Goal: Task Accomplishment & Management: Manage account settings

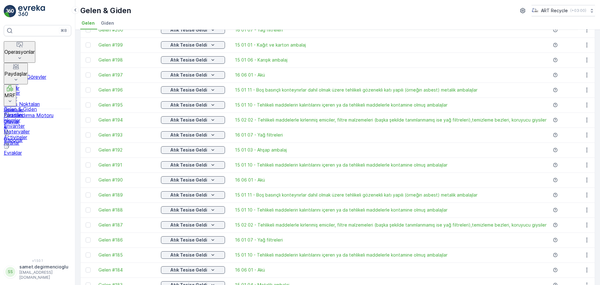
scroll to position [235, 0]
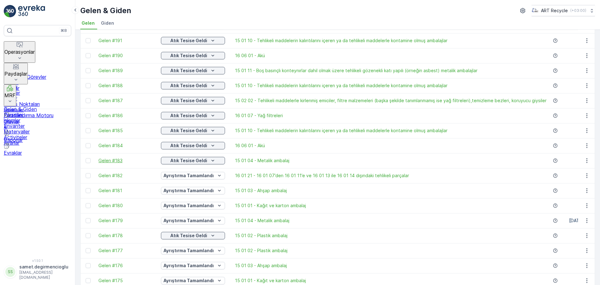
click at [119, 158] on span "Gelen #183" at bounding box center [127, 161] width 56 height 6
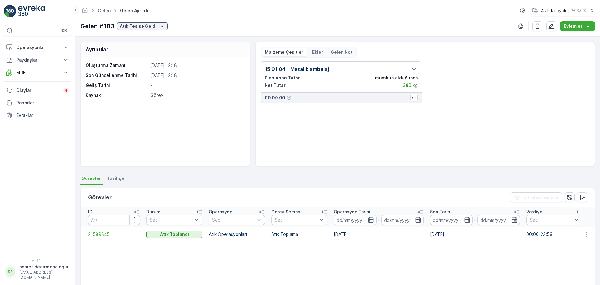
click at [154, 20] on div "Gelen Gelen ayrıntı ART Recycle ( +03:00 ) Gelen #183 Atık Tesise Geldi Eylemler" at bounding box center [337, 18] width 525 height 37
click at [152, 23] on p "Atık Tesise Geldi" at bounding box center [138, 26] width 37 height 6
click at [152, 42] on span "Ayrıştırma İşlemine Hazır" at bounding box center [146, 44] width 50 height 6
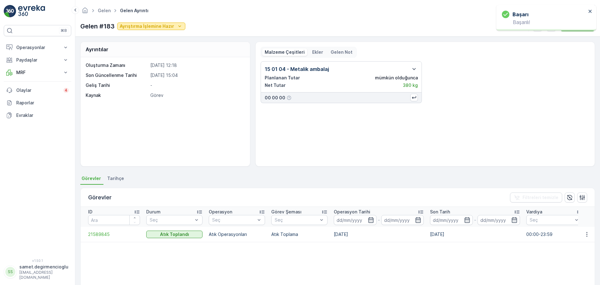
click at [158, 23] on p "Ayrıştırma İşlemine Hazır" at bounding box center [147, 26] width 54 height 6
click at [152, 54] on span "Ayrıştırma Tamamlandı" at bounding box center [144, 53] width 46 height 6
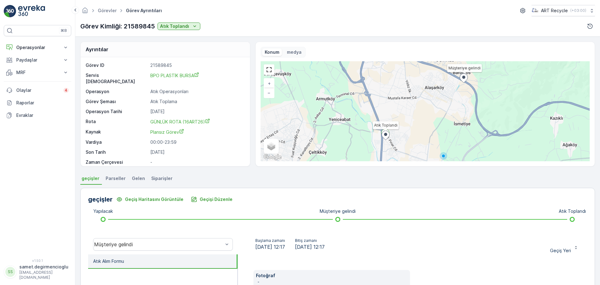
scroll to position [109, 0]
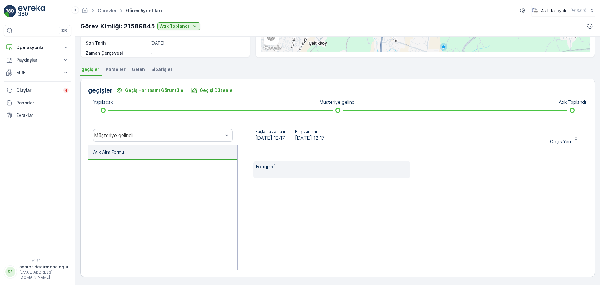
click at [132, 65] on li "Gelen" at bounding box center [139, 70] width 17 height 11
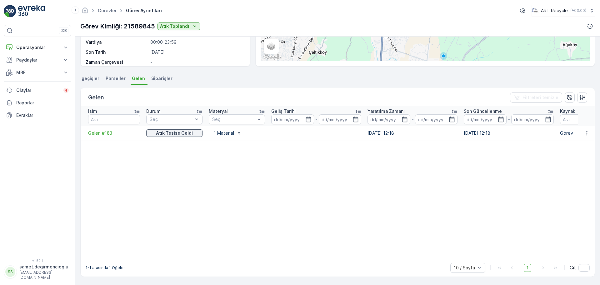
scroll to position [101, 0]
click at [225, 131] on p "1 Material" at bounding box center [224, 133] width 22 height 6
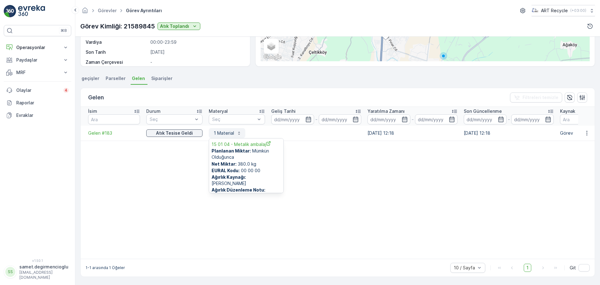
click at [225, 131] on p "1 Material" at bounding box center [224, 133] width 22 height 6
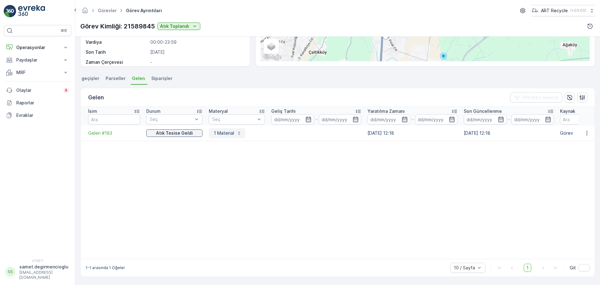
scroll to position [0, 0]
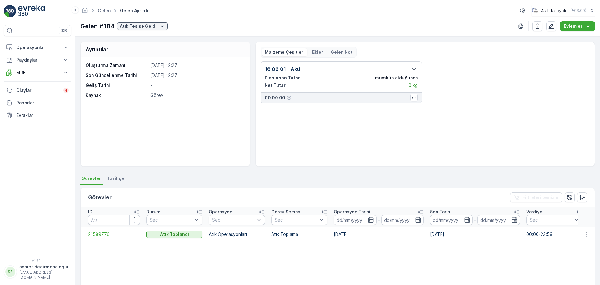
click at [413, 68] on icon "button" at bounding box center [415, 69] width 8 height 8
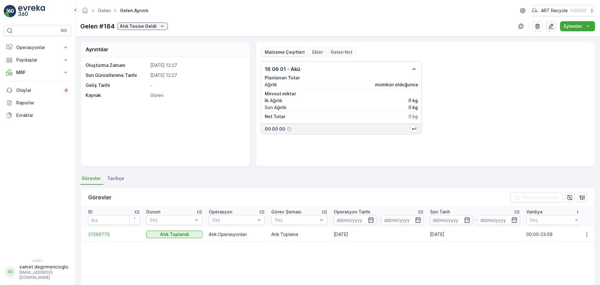
click at [551, 28] on icon "button" at bounding box center [552, 26] width 6 height 6
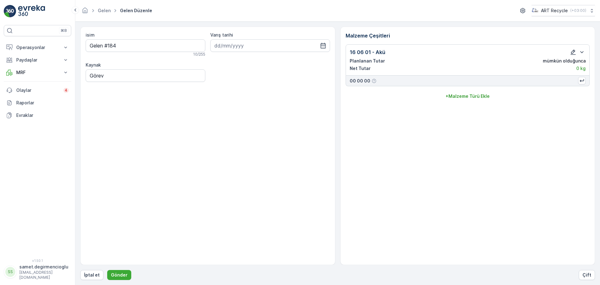
click at [573, 49] on icon "button" at bounding box center [573, 52] width 6 height 6
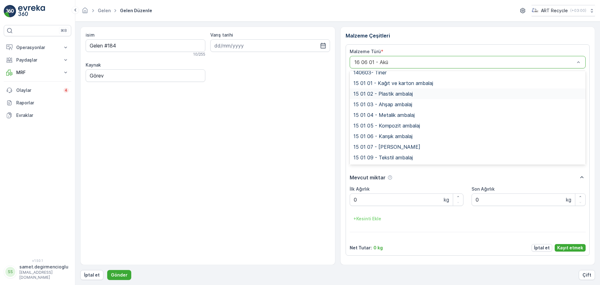
scroll to position [39, 0]
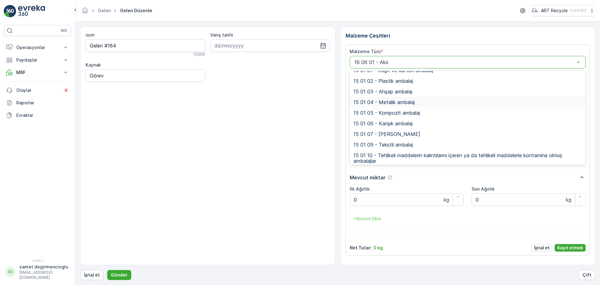
click at [405, 107] on div "15 01 04 - Metalik ambalaj" at bounding box center [468, 102] width 236 height 11
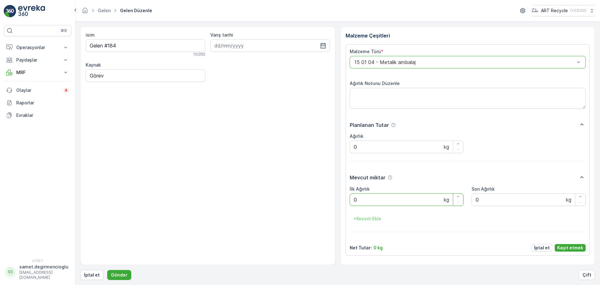
click at [380, 195] on Ağırlık "0" at bounding box center [407, 200] width 114 height 13
type Ağırlık "1120"
click at [566, 249] on p "Kayıt etmek" at bounding box center [571, 248] width 26 height 6
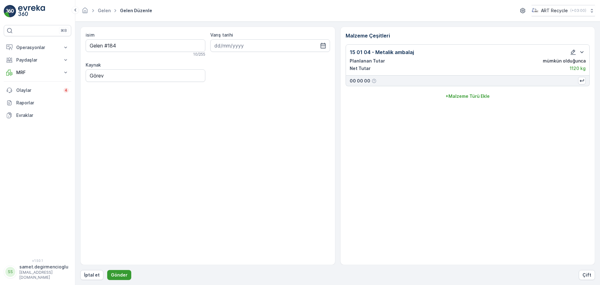
click at [121, 273] on p "Gönder" at bounding box center [119, 275] width 17 height 6
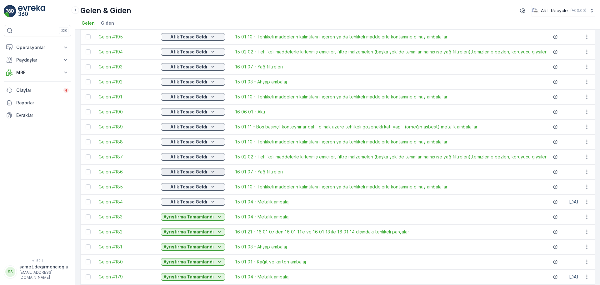
scroll to position [195, 0]
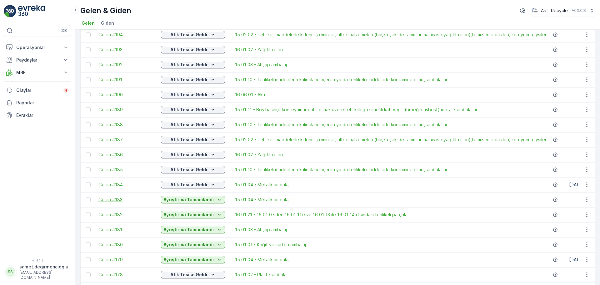
click at [112, 201] on span "Gelen #183" at bounding box center [127, 200] width 56 height 6
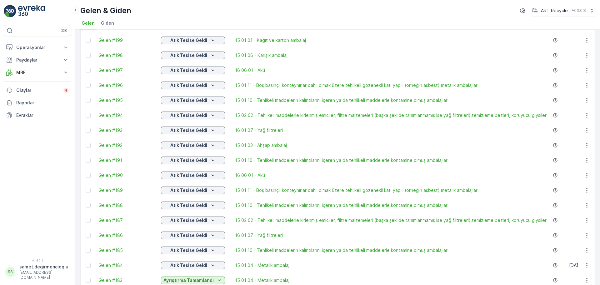
scroll to position [156, 0]
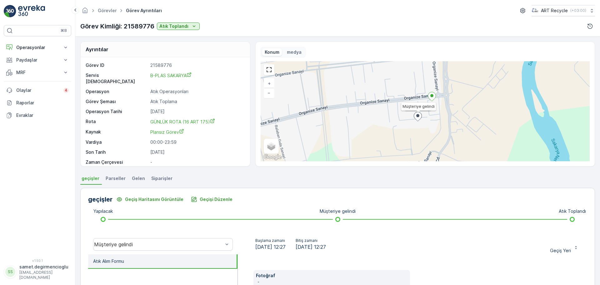
click at [145, 182] on ul "geçişler Parseller Gelen Siparişler" at bounding box center [337, 179] width 515 height 11
click at [142, 184] on li "Gelen" at bounding box center [139, 179] width 17 height 11
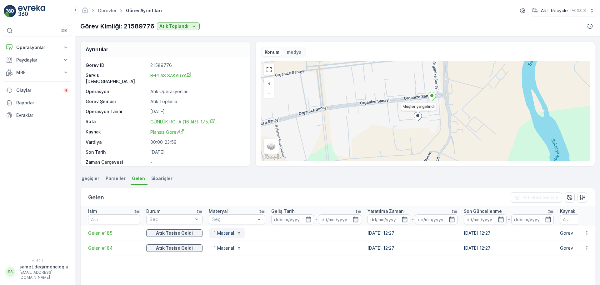
click at [222, 234] on p "1 Material" at bounding box center [224, 233] width 22 height 6
click at [223, 248] on p "1 Material" at bounding box center [224, 248] width 22 height 6
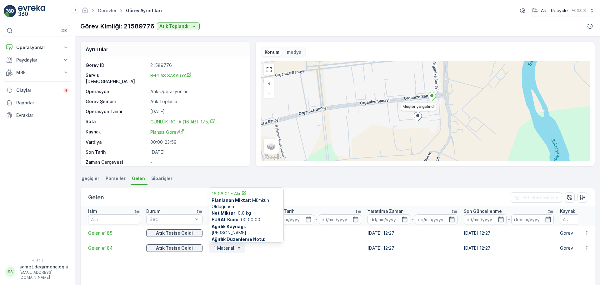
click at [222, 247] on p "1 Material" at bounding box center [224, 248] width 22 height 6
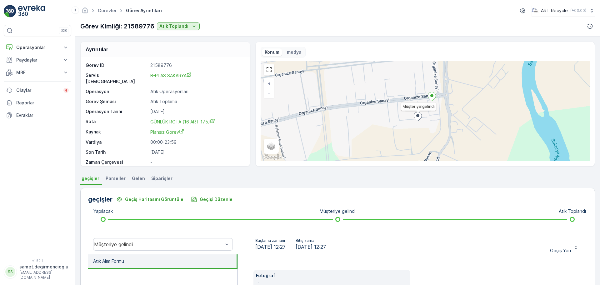
click at [134, 179] on span "Gelen" at bounding box center [138, 178] width 13 height 6
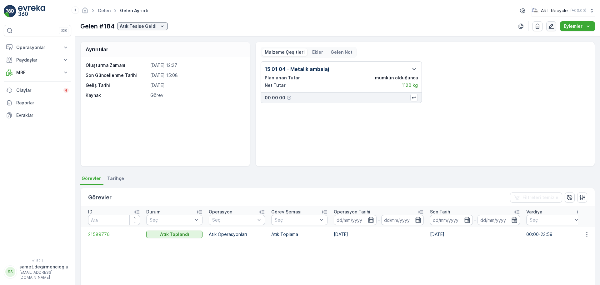
click at [549, 28] on button "button" at bounding box center [552, 26] width 10 height 10
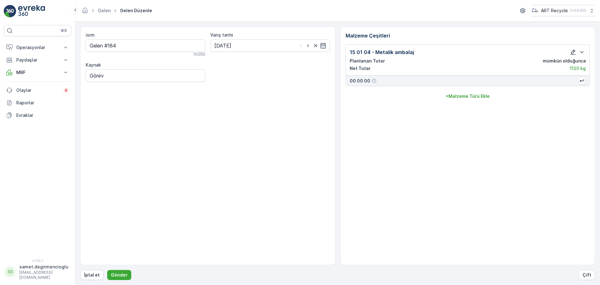
click at [572, 51] on icon "button" at bounding box center [573, 52] width 6 height 6
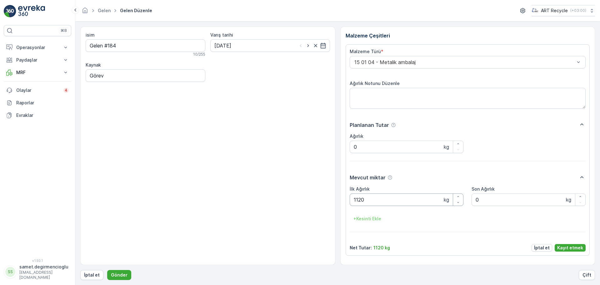
click at [359, 201] on Ağırlık "1120" at bounding box center [407, 200] width 114 height 13
type Ağırlık "1220"
click at [579, 246] on p "Kayıt etmek" at bounding box center [571, 248] width 26 height 6
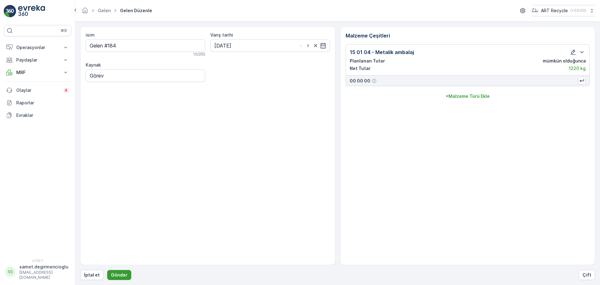
click at [119, 274] on p "Gönder" at bounding box center [119, 275] width 17 height 6
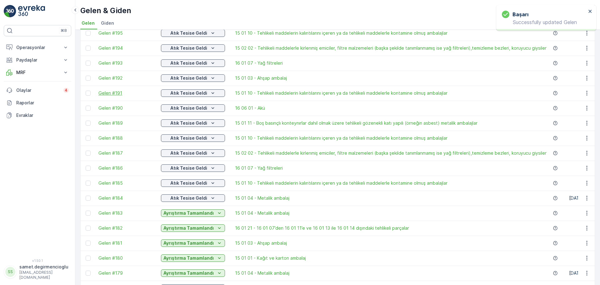
scroll to position [195, 0]
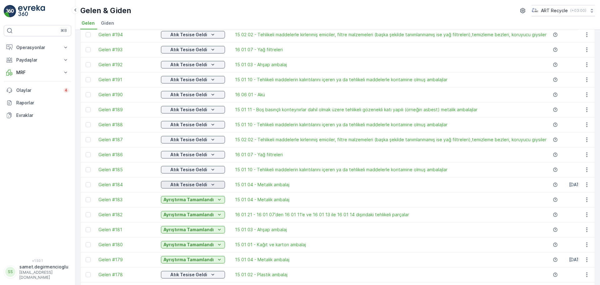
click at [188, 186] on p "Atık Tesise Geldi" at bounding box center [188, 185] width 37 height 6
click at [186, 199] on div "Ayrıştırma İşlemine Hazır" at bounding box center [189, 203] width 55 height 9
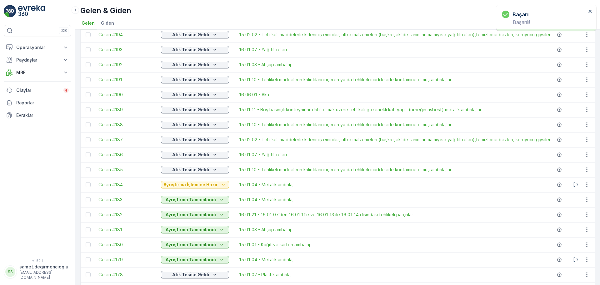
click at [189, 185] on p "Ayrıştırma İşlemine Hazır" at bounding box center [191, 185] width 54 height 6
click at [190, 211] on span "Ayrıştırma Tamamlandı" at bounding box center [188, 212] width 46 height 6
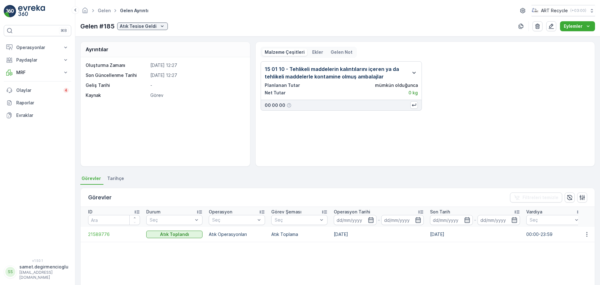
click at [411, 71] on icon "button" at bounding box center [415, 73] width 8 height 8
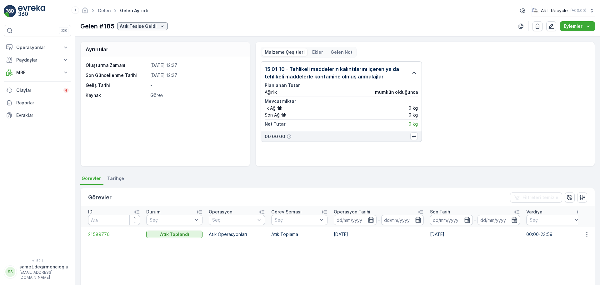
click at [411, 71] on icon "button" at bounding box center [415, 73] width 8 height 8
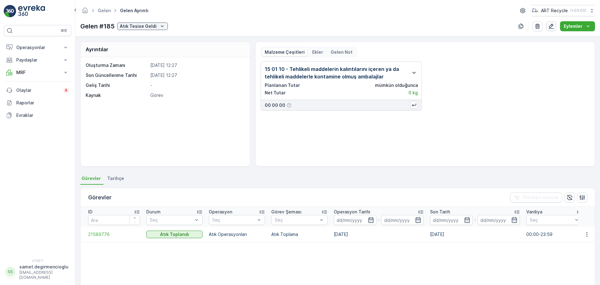
click at [552, 21] on button "button" at bounding box center [552, 26] width 10 height 10
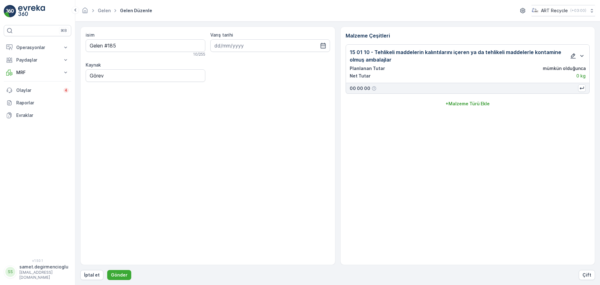
click at [572, 55] on icon "button" at bounding box center [573, 55] width 5 height 5
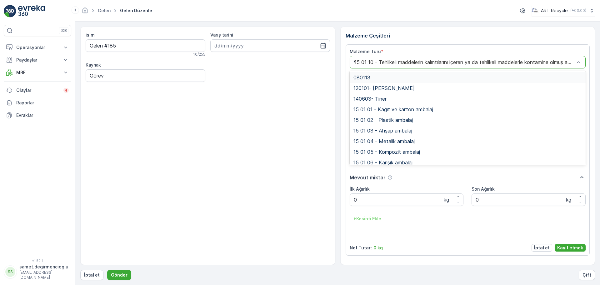
type input "VAR"
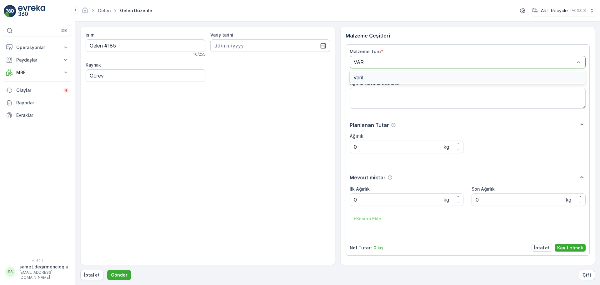
click at [385, 69] on div "Malzeme Türü * 1 result available for search term VAR. Use Up and Down to choos…" at bounding box center [468, 149] width 236 height 203
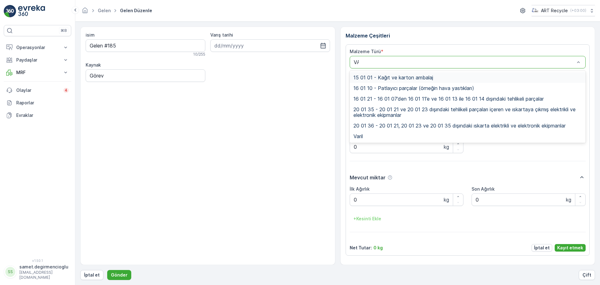
type input "VAR"
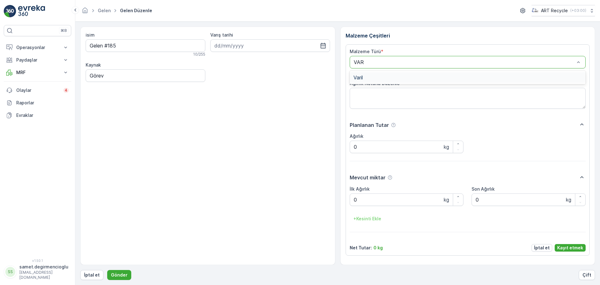
click at [381, 73] on div "Varil" at bounding box center [468, 77] width 236 height 11
click at [380, 71] on div "Malzeme Türü * option Varil, selected. Varil Ağırlık Notunu Düzenle Planlanan T…" at bounding box center [468, 149] width 236 height 203
click at [376, 196] on Ağırlık "0" at bounding box center [407, 200] width 114 height 13
drag, startPoint x: 372, startPoint y: 197, endPoint x: 270, endPoint y: 167, distance: 106.5
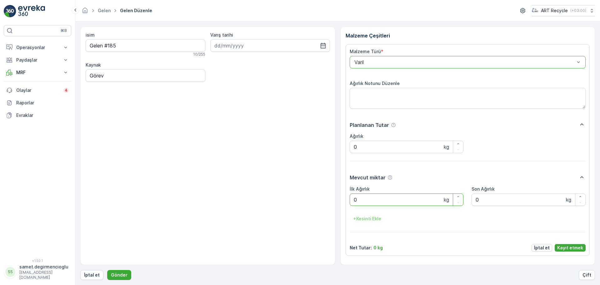
click at [282, 171] on div "isim Gelen #185 10 / 255 Varış tarihi Kaynak Görev Malzeme Çeşitleri Malzeme Tü…" at bounding box center [337, 146] width 515 height 239
drag, startPoint x: 385, startPoint y: 200, endPoint x: 268, endPoint y: 185, distance: 117.7
click at [268, 185] on div "isim Gelen #185 10 / 255 Varış tarihi Kaynak Görev Malzeme Çeşitleri Malzeme Tü…" at bounding box center [337, 146] width 515 height 239
type Ağırlık "666"
click at [566, 245] on p "Kayıt etmek" at bounding box center [571, 248] width 26 height 6
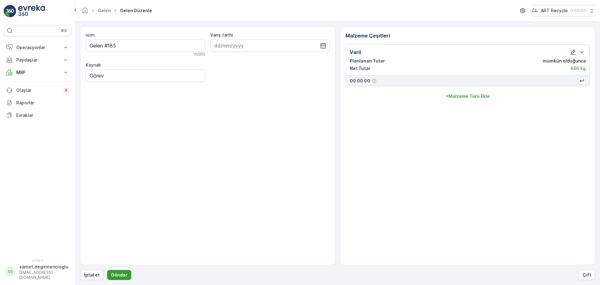
click at [121, 273] on p "Gönder" at bounding box center [119, 275] width 17 height 6
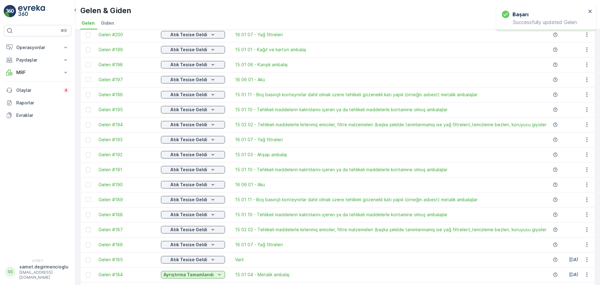
scroll to position [117, 0]
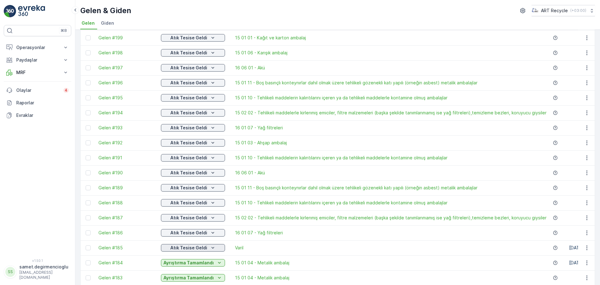
click at [199, 246] on p "Atık Tesise Geldi" at bounding box center [188, 248] width 37 height 6
click at [190, 265] on span "Ayrıştırma İşlemine Hazır" at bounding box center [190, 266] width 50 height 6
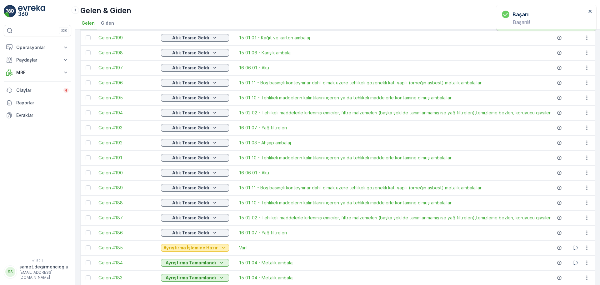
click at [197, 248] on p "Ayrıştırma İşlemine Hazır" at bounding box center [191, 248] width 54 height 6
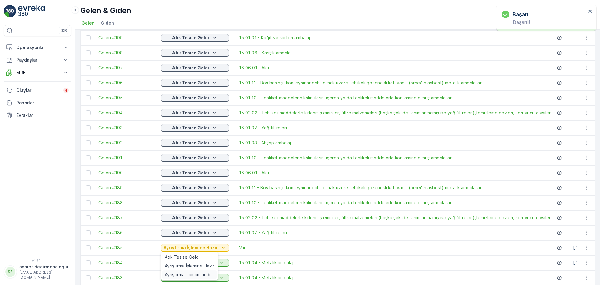
click at [191, 272] on span "Ayrıştırma Tamamlandı" at bounding box center [188, 275] width 46 height 6
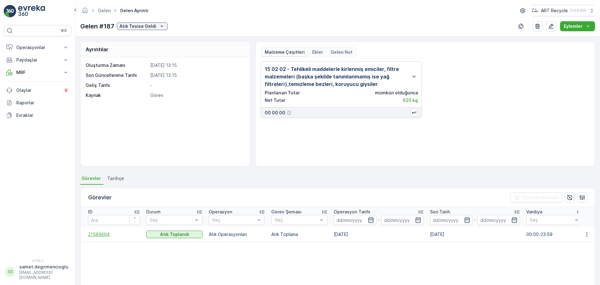
click at [97, 234] on span "21589864" at bounding box center [114, 234] width 52 height 6
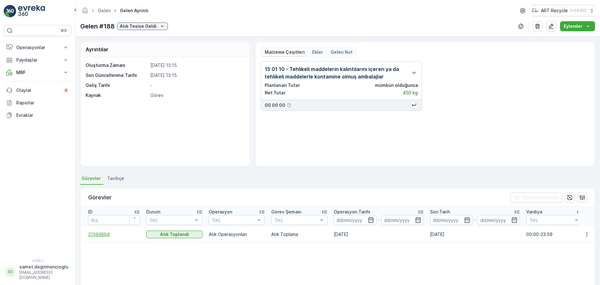
click at [104, 236] on span "21589864" at bounding box center [114, 234] width 52 height 6
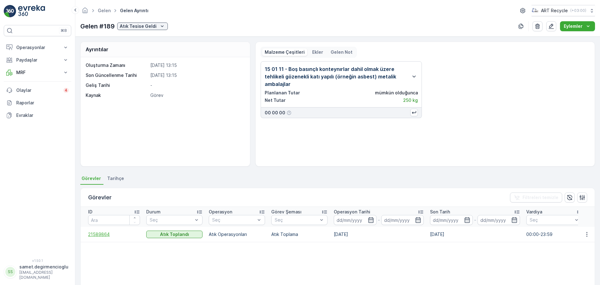
click at [101, 233] on span "21589864" at bounding box center [114, 234] width 52 height 6
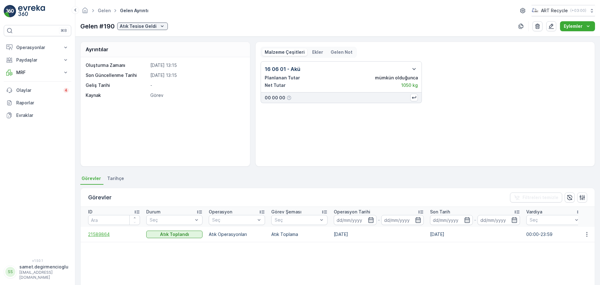
click at [103, 232] on span "21589864" at bounding box center [114, 234] width 52 height 6
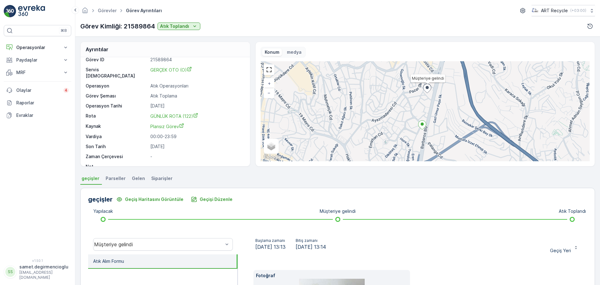
scroll to position [8, 0]
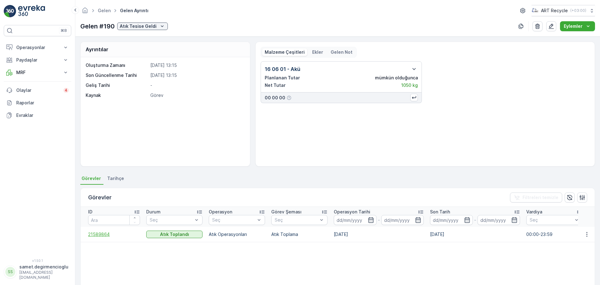
click at [102, 233] on span "21589864" at bounding box center [114, 234] width 52 height 6
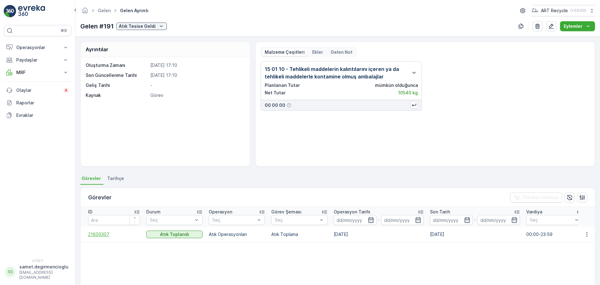
click at [104, 234] on span "21600307" at bounding box center [114, 234] width 52 height 6
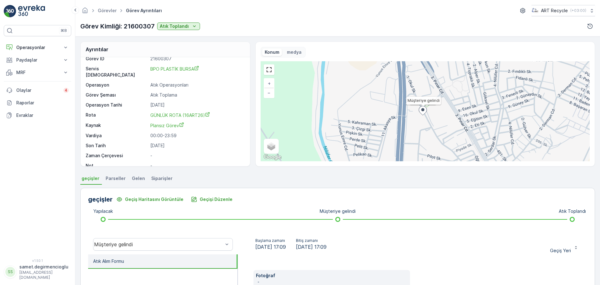
scroll to position [8, 0]
click at [137, 180] on span "Gelen" at bounding box center [138, 178] width 13 height 6
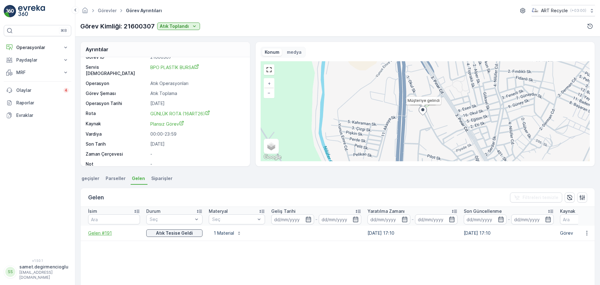
click at [93, 231] on span "Gelen #191" at bounding box center [114, 233] width 52 height 6
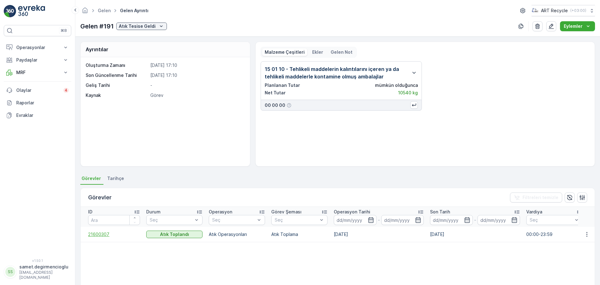
click at [104, 235] on span "21600307" at bounding box center [114, 234] width 52 height 6
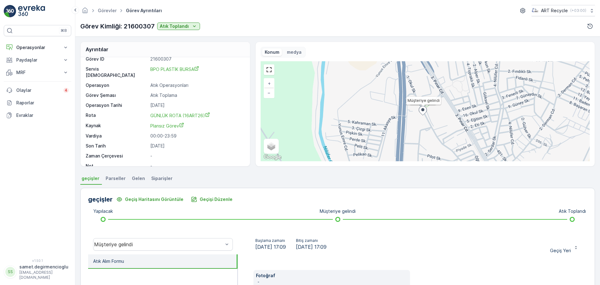
scroll to position [8, 0]
click at [133, 179] on span "Gelen" at bounding box center [138, 178] width 13 height 6
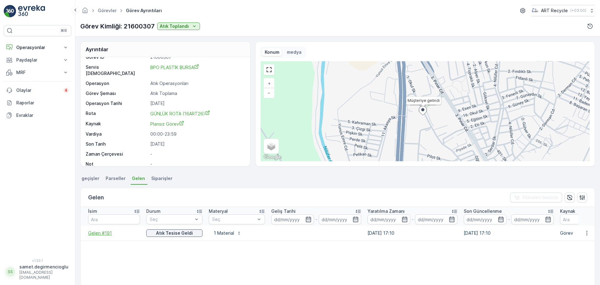
click at [106, 235] on span "Gelen #191" at bounding box center [114, 233] width 52 height 6
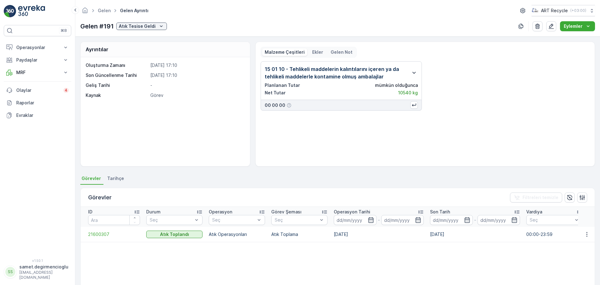
click at [413, 71] on icon "button" at bounding box center [415, 73] width 8 height 8
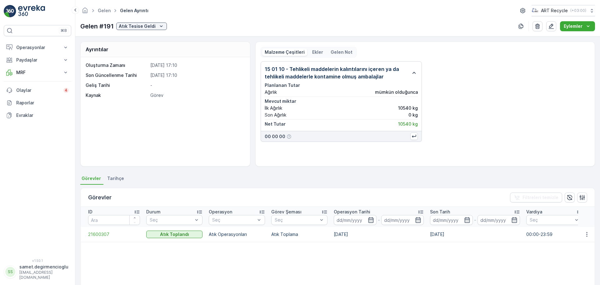
click at [413, 71] on icon "button" at bounding box center [415, 73] width 8 height 8
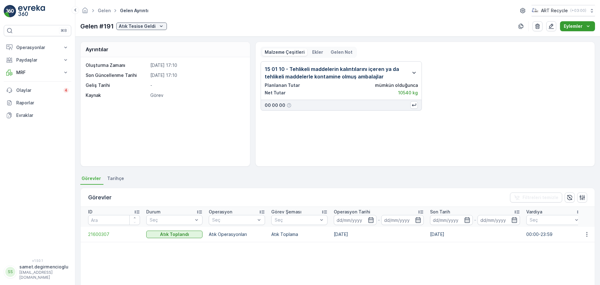
click at [580, 27] on p "Eylemler" at bounding box center [573, 26] width 19 height 6
click at [488, 90] on div "15 01 10 - Tehlikeli maddelerin kalıntılarını içeren ya da tehlikeli maddelerle…" at bounding box center [425, 85] width 329 height 49
click at [138, 27] on p "Atık Tesise Geldi" at bounding box center [137, 26] width 37 height 6
click at [138, 44] on span "Ayrıştırma İşlemine Hazır" at bounding box center [145, 44] width 50 height 6
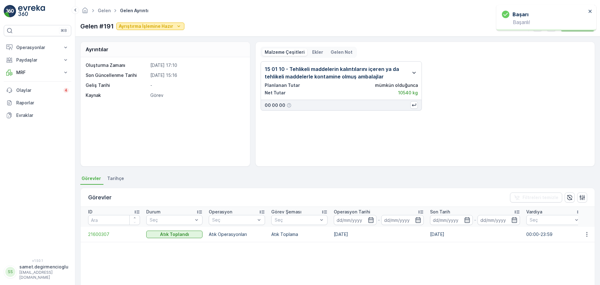
click at [142, 26] on p "Ayrıştırma İşlemine Hazır" at bounding box center [146, 26] width 54 height 6
click at [156, 56] on span "Ayrıştırma Tamamlandı" at bounding box center [143, 53] width 46 height 6
